Goal: Book appointment/travel/reservation

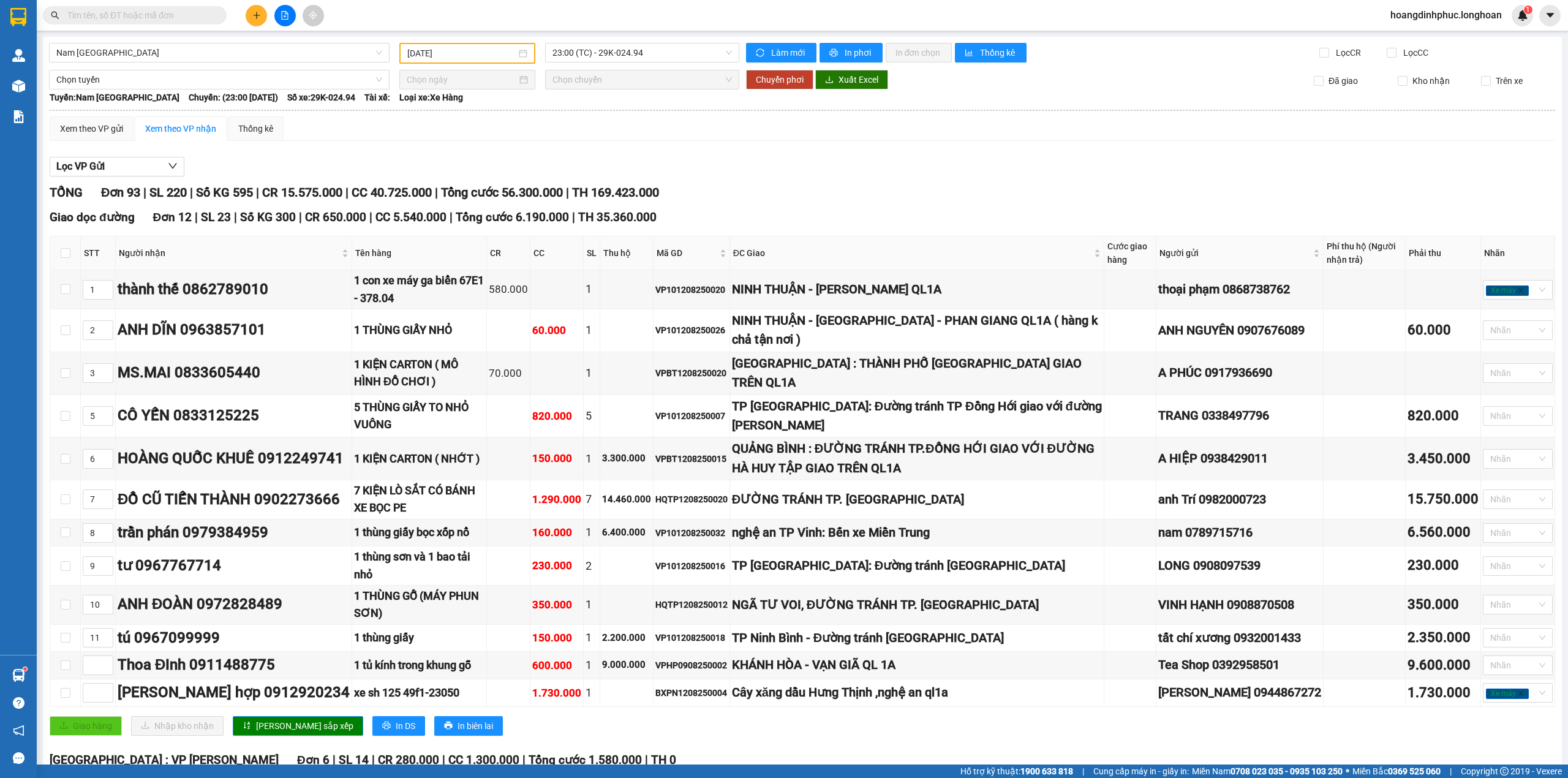
click at [175, 54] on span "Nam [GEOGRAPHIC_DATA]" at bounding box center [219, 52] width 326 height 18
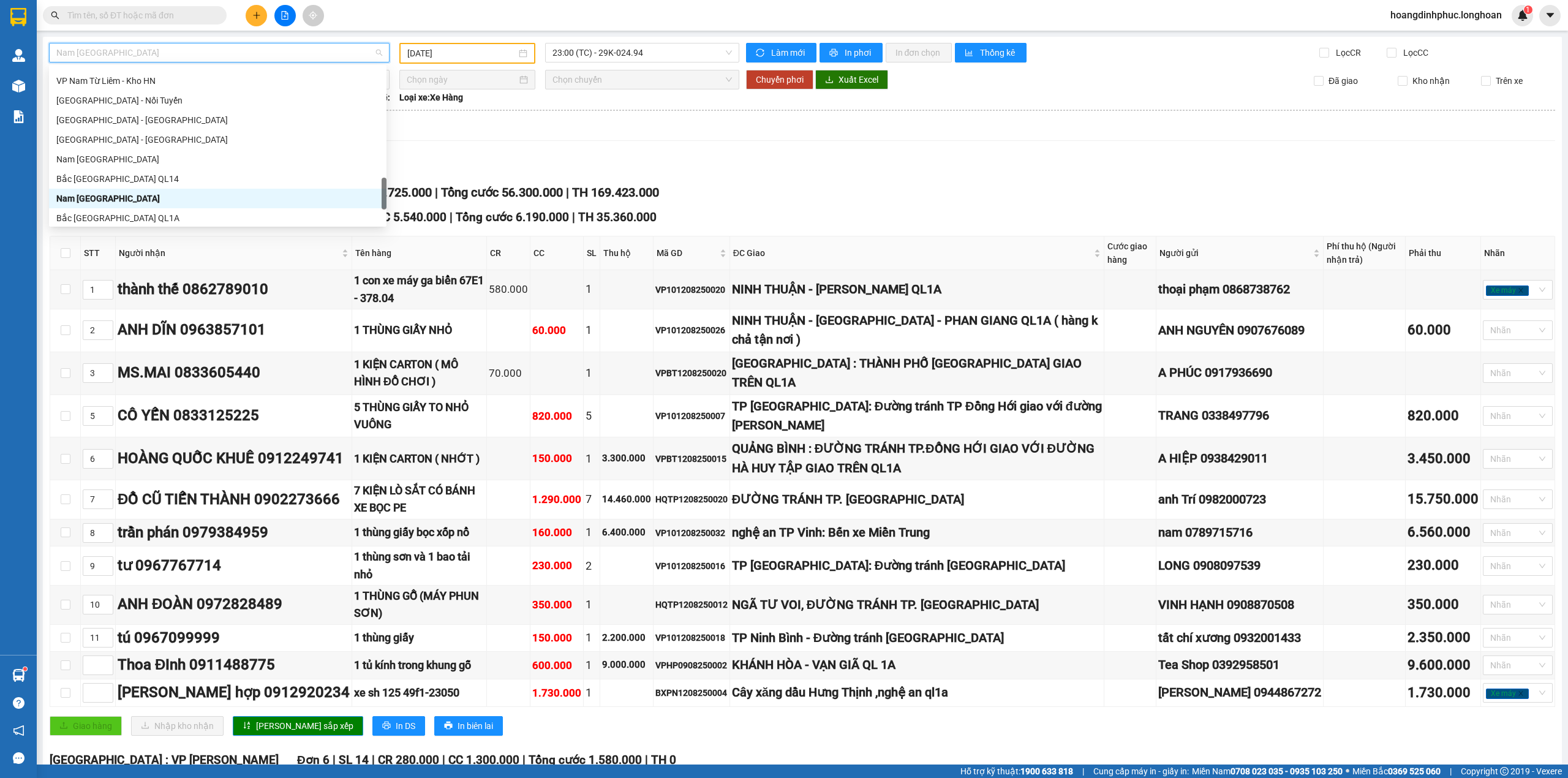
scroll to position [701, 0]
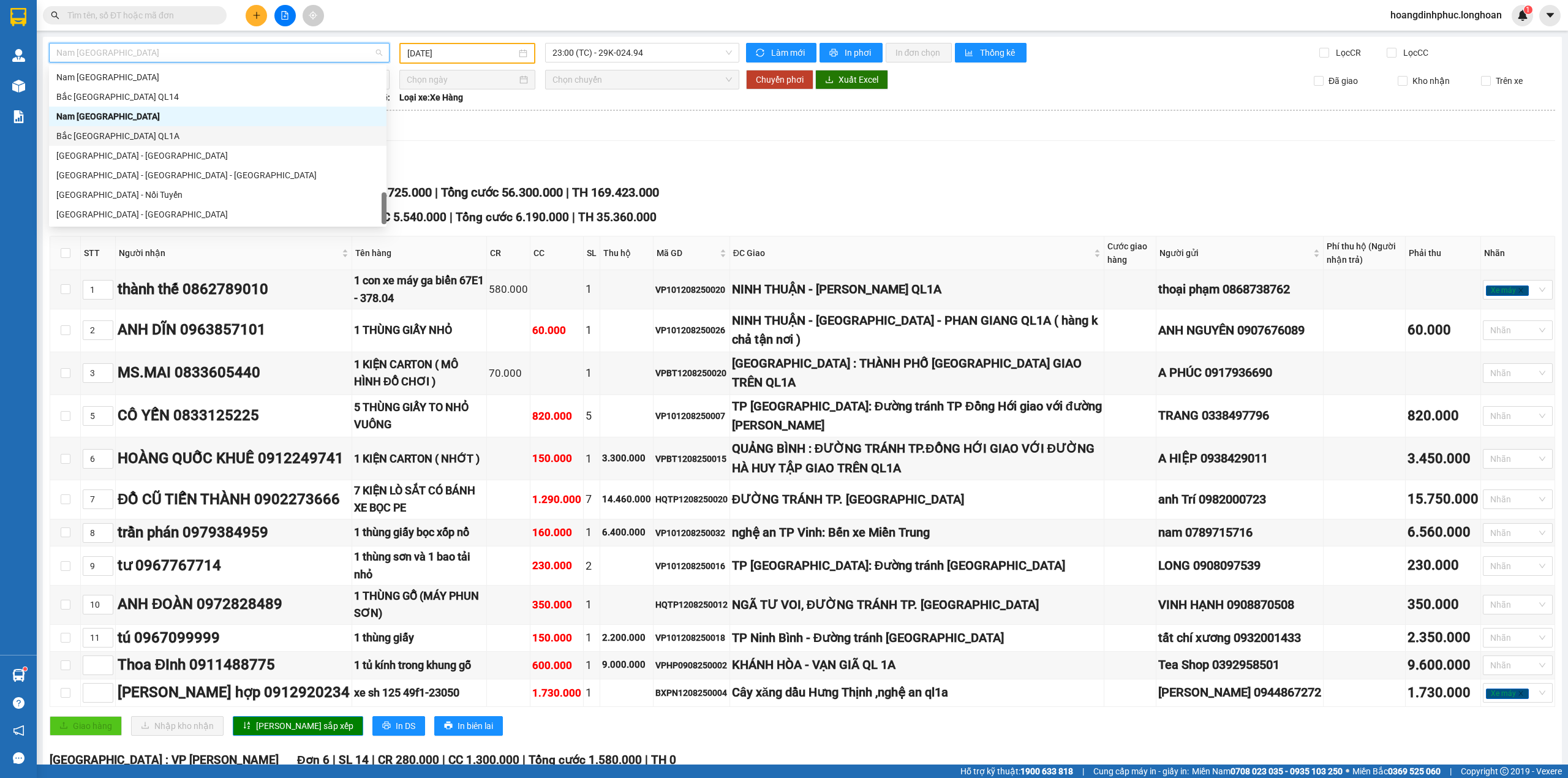
click at [162, 133] on div "Bắc [GEOGRAPHIC_DATA] QL1A" at bounding box center [217, 136] width 322 height 14
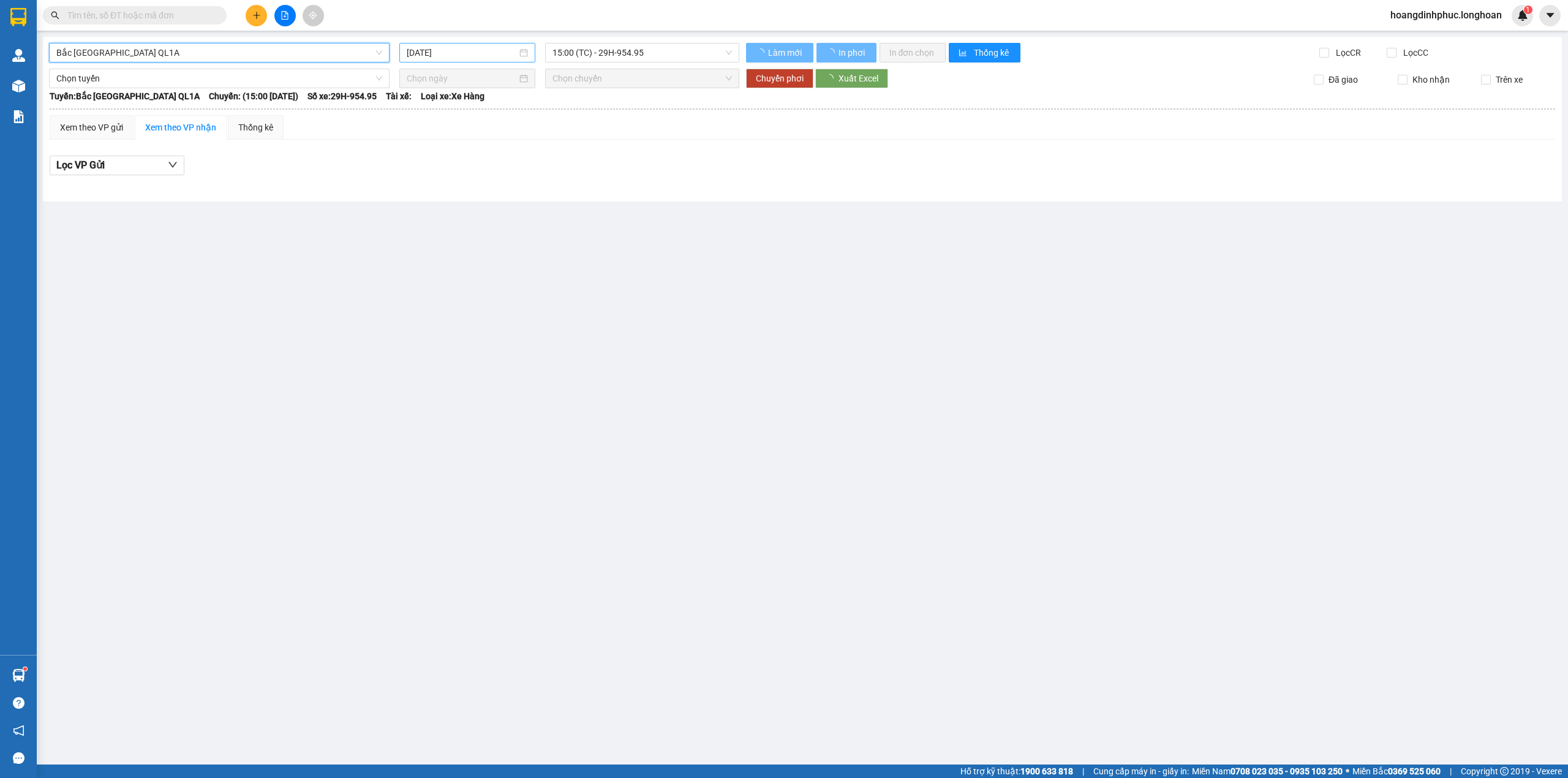
click at [480, 47] on input "[DATE]" at bounding box center [462, 53] width 110 height 14
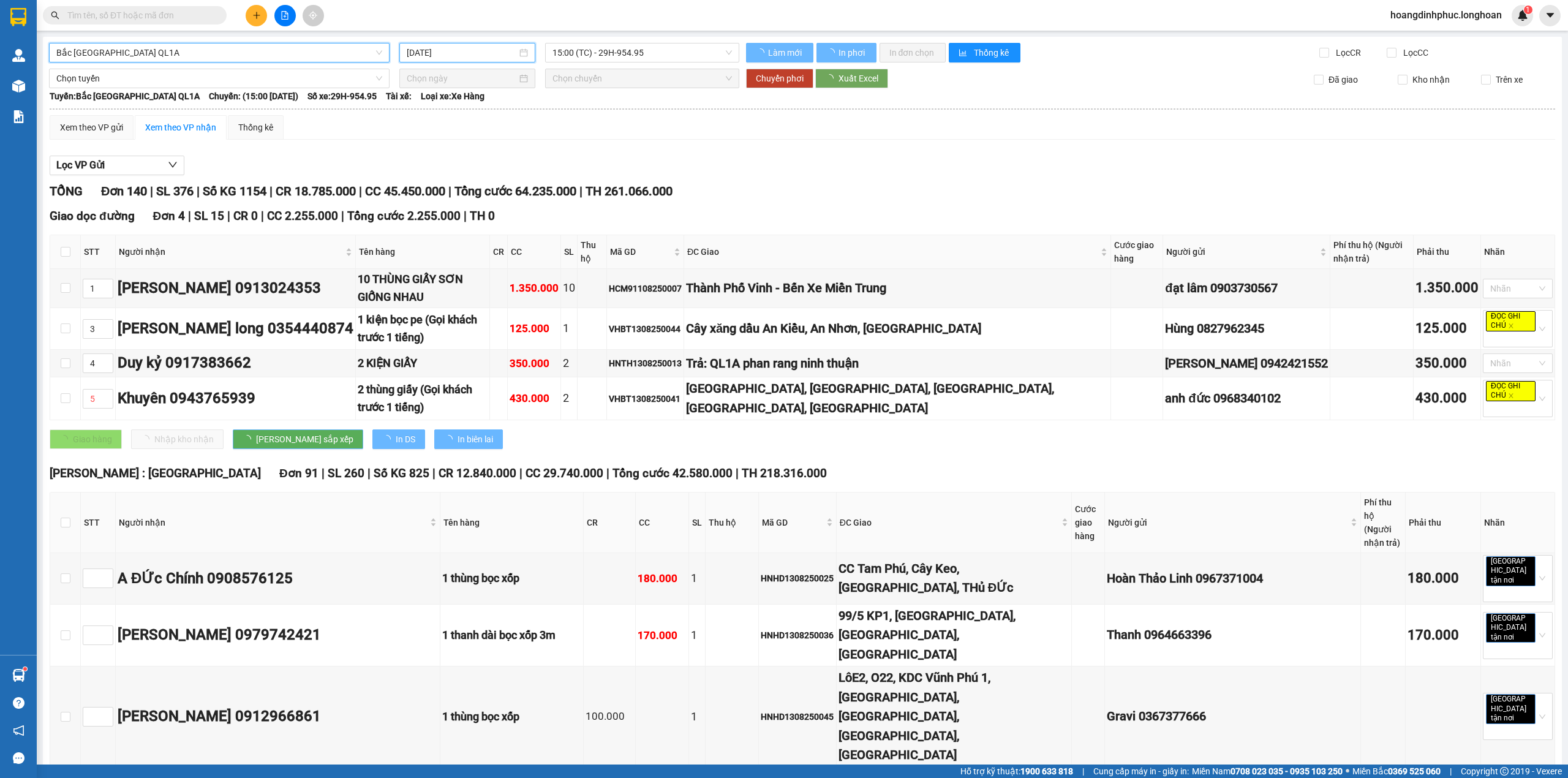
click at [481, 53] on input "[DATE]" at bounding box center [462, 53] width 110 height 14
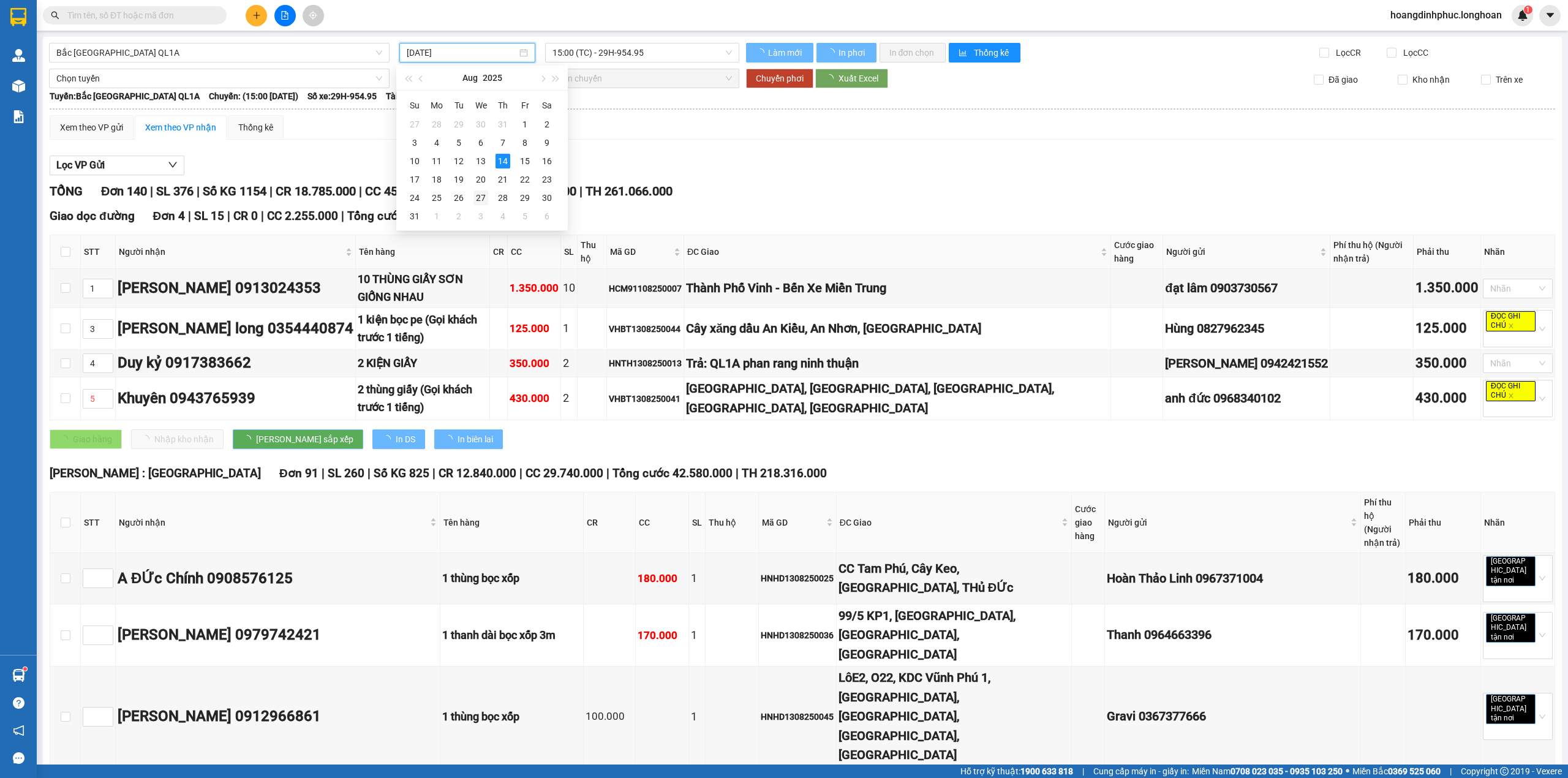
click at [479, 191] on div "27" at bounding box center [481, 198] width 15 height 15
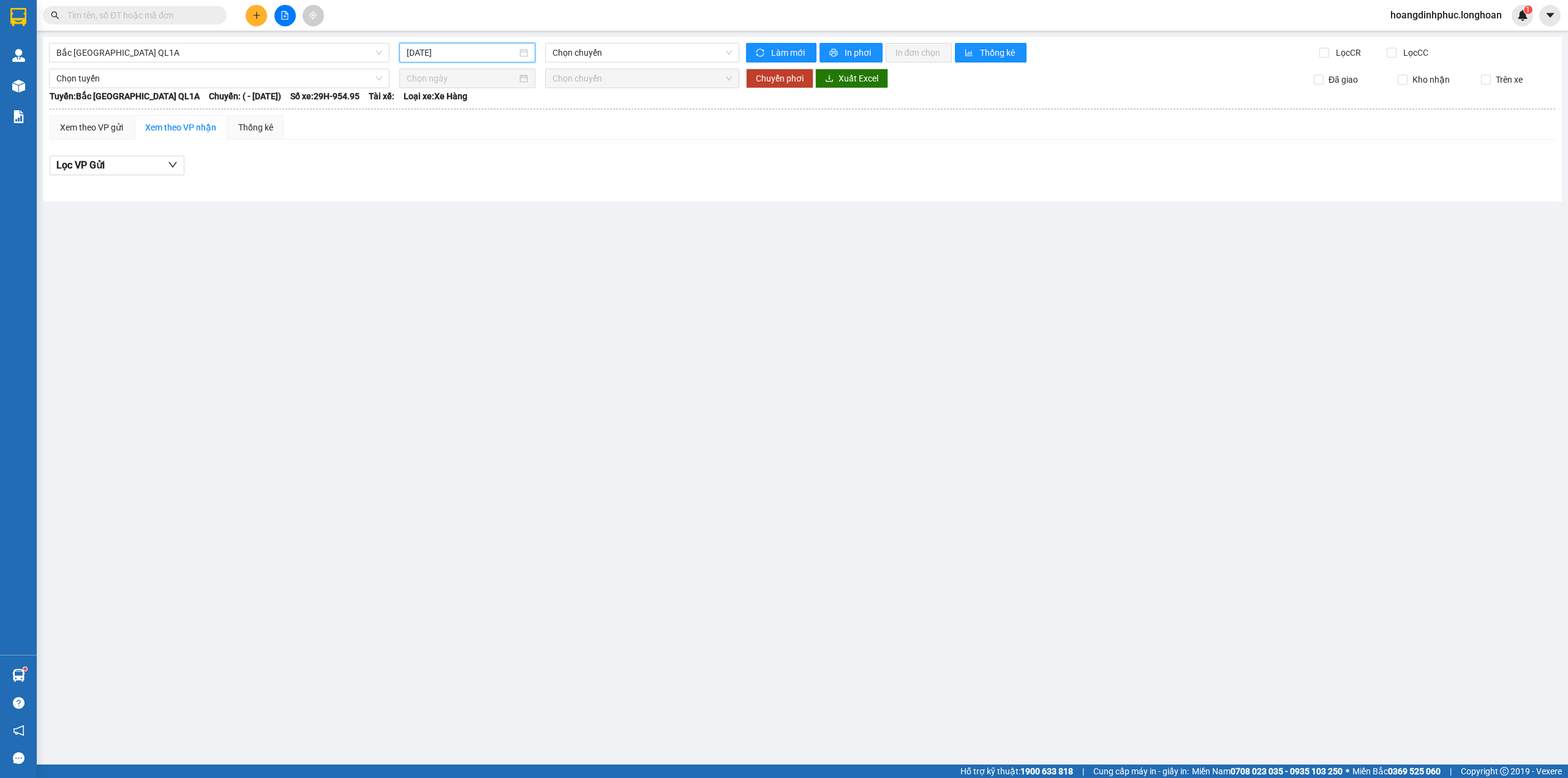
click at [470, 57] on input "[DATE]" at bounding box center [462, 53] width 110 height 14
click at [475, 160] on td "13" at bounding box center [484, 161] width 22 height 18
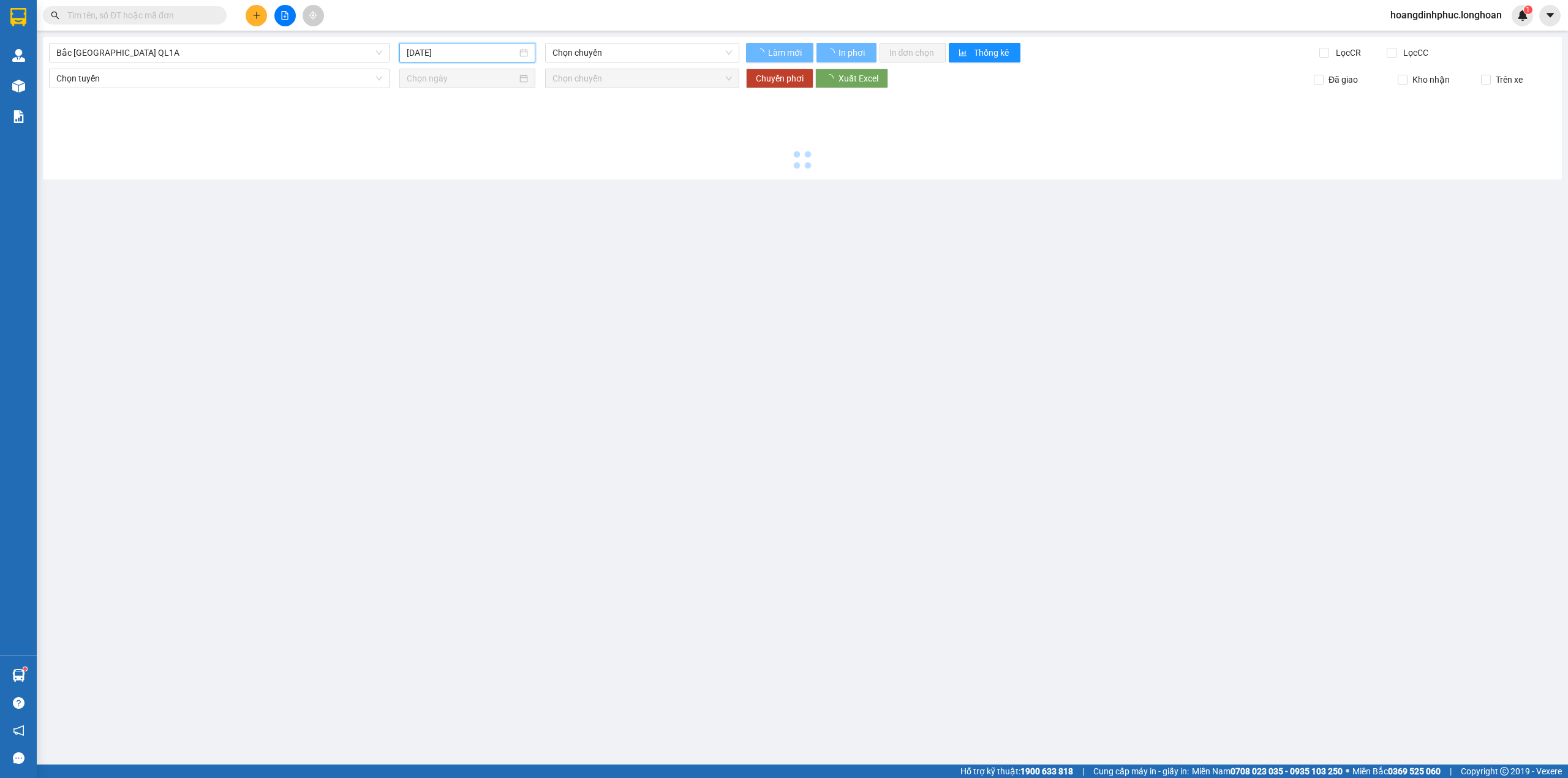
type input "[DATE]"
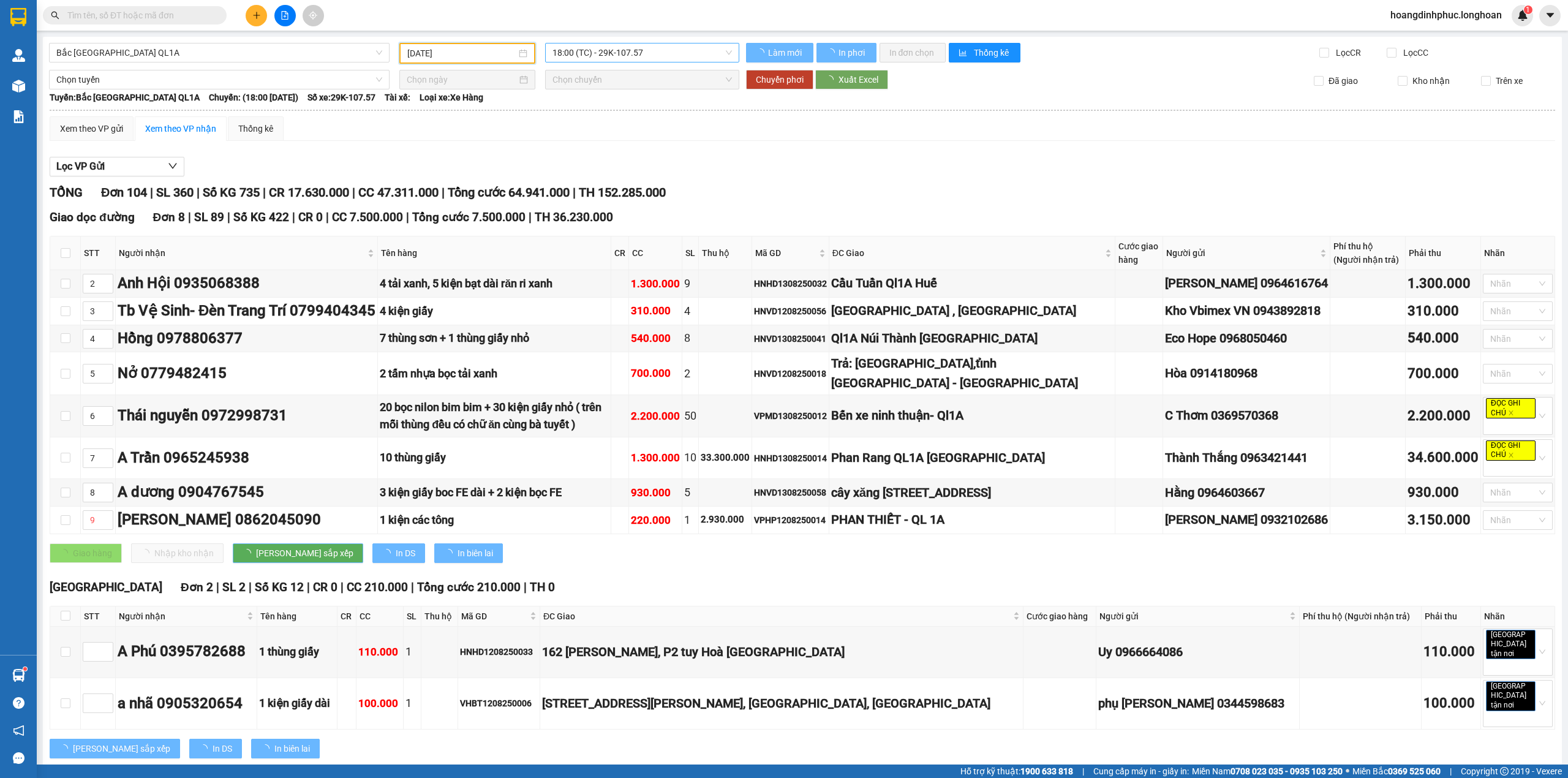
click at [653, 50] on span "18:00 (TC) - 29K-107.57" at bounding box center [642, 52] width 180 height 18
